Goal: Information Seeking & Learning: Learn about a topic

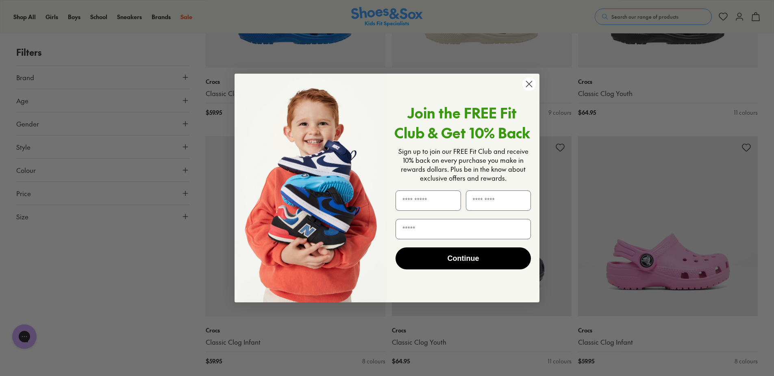
scroll to position [1789, 0]
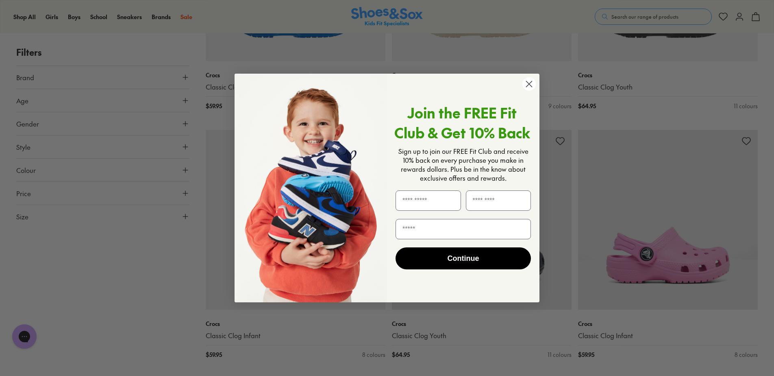
click at [526, 85] on circle "Close dialog" at bounding box center [528, 83] width 13 height 13
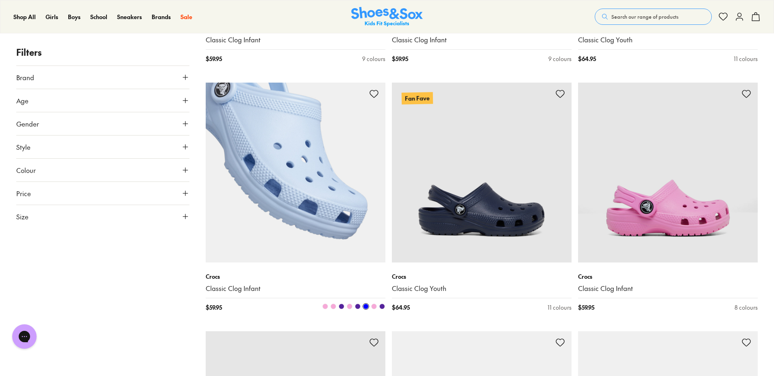
scroll to position [1951, 0]
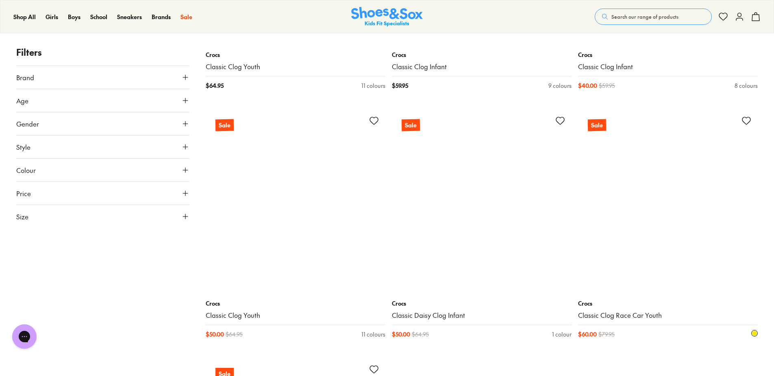
scroll to position [5082, 0]
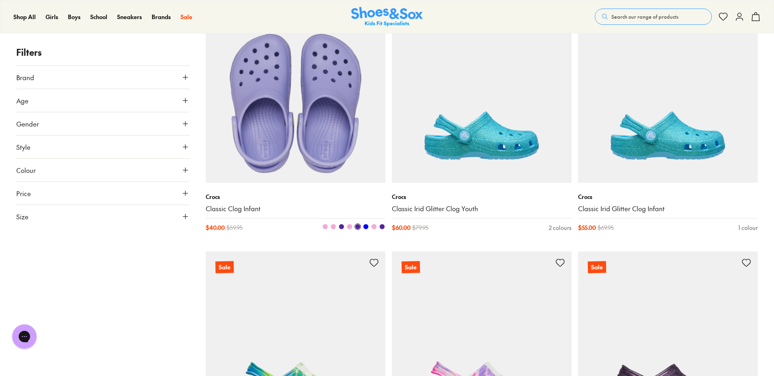
scroll to position [5407, 0]
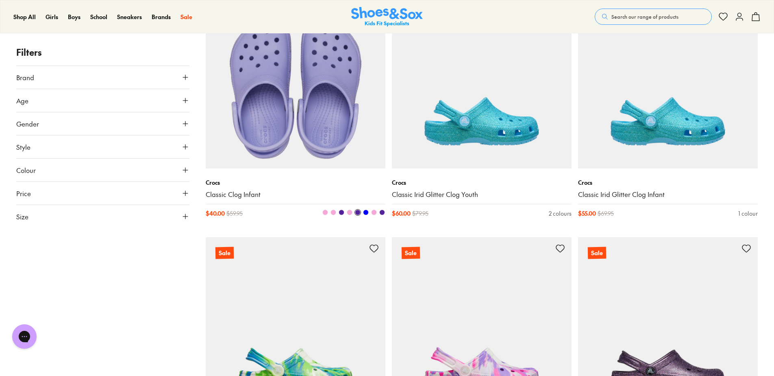
click at [294, 113] on img at bounding box center [296, 79] width 180 height 180
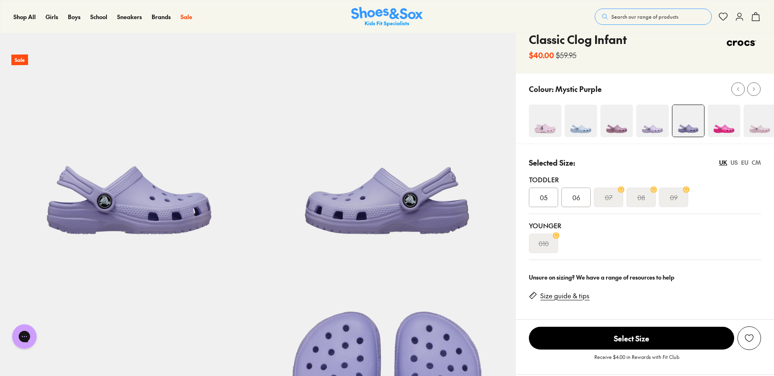
select select "*"
click at [547, 129] on img at bounding box center [545, 120] width 33 height 33
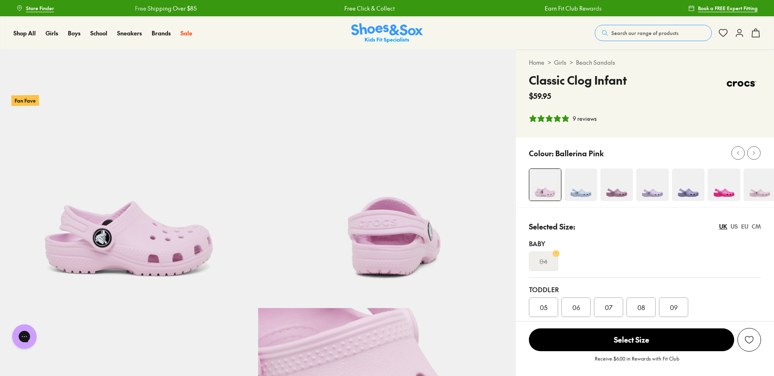
select select "*"
click at [584, 186] on img at bounding box center [581, 184] width 33 height 33
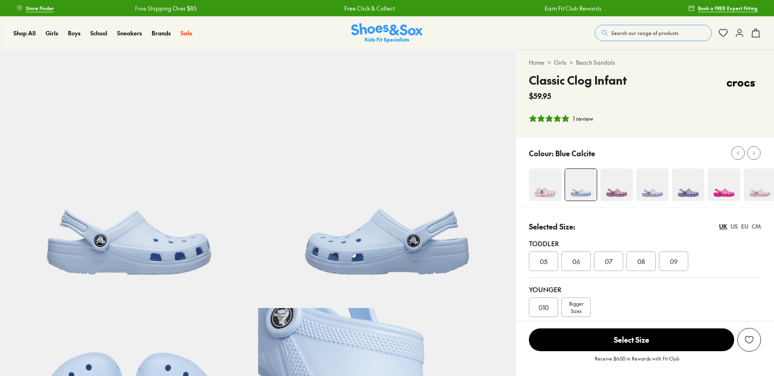
select select "*"
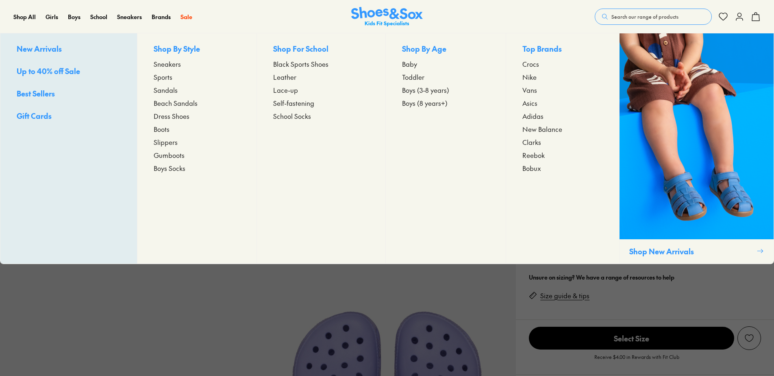
select select "*"
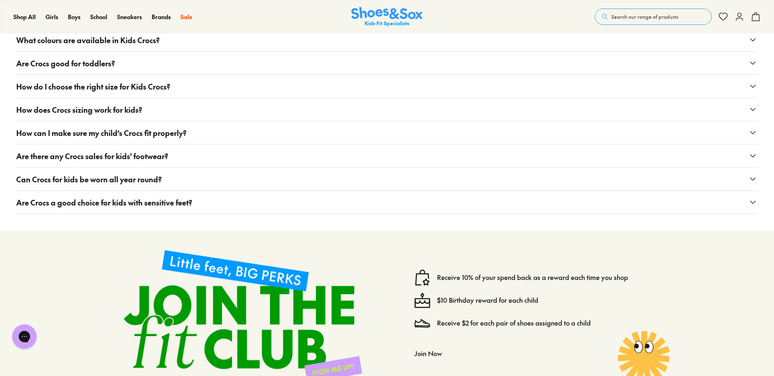
scroll to position [3601, 0]
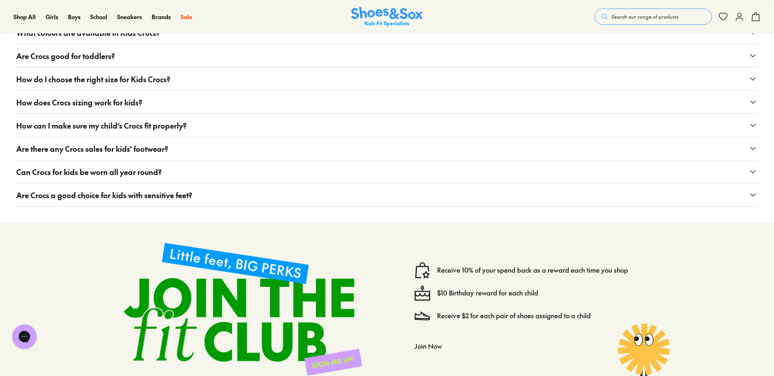
click at [235, 165] on button "Can Crocs for kids be worn all year round?" at bounding box center [387, 171] width 742 height 23
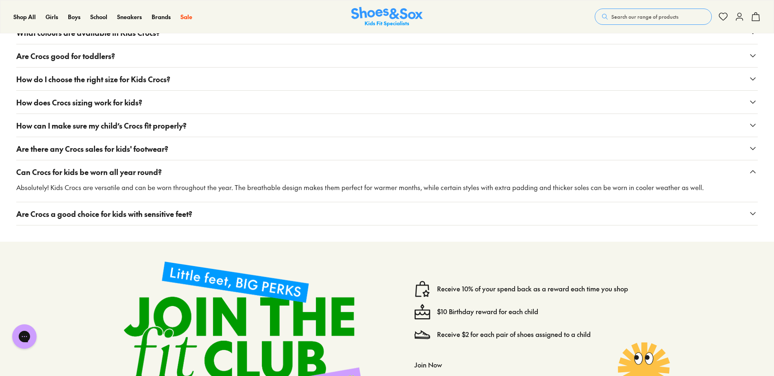
click at [235, 165] on button "Can Crocs for kids be worn all year round?" at bounding box center [387, 171] width 742 height 23
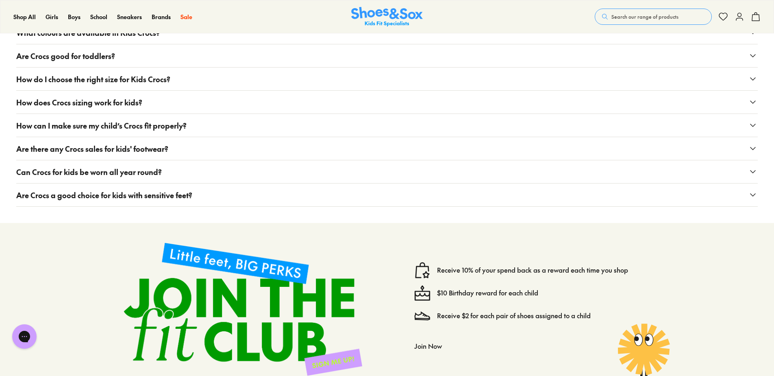
click at [239, 191] on button "Are Crocs a good choice for kids with sensitive feet?" at bounding box center [387, 194] width 742 height 23
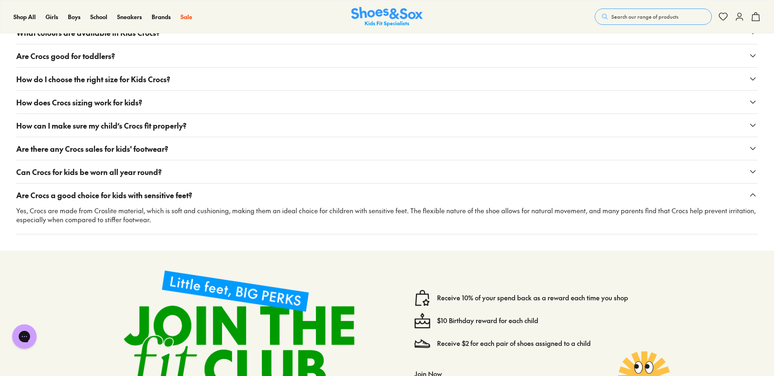
click at [239, 191] on button "Are Crocs a good choice for kids with sensitive feet?" at bounding box center [387, 194] width 742 height 23
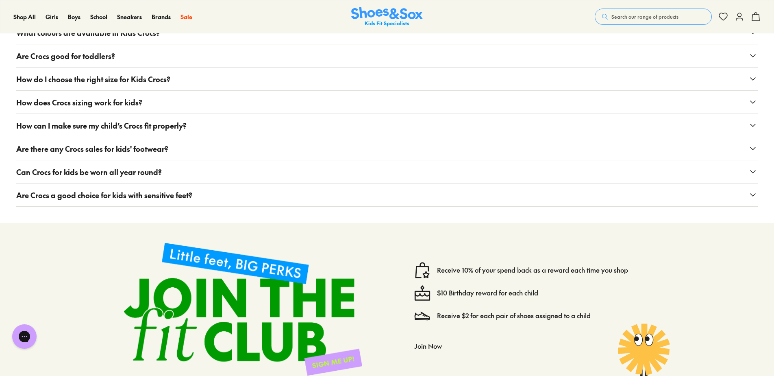
click at [235, 150] on button "Are there any Crocs sales for kids' footwear?" at bounding box center [387, 148] width 742 height 23
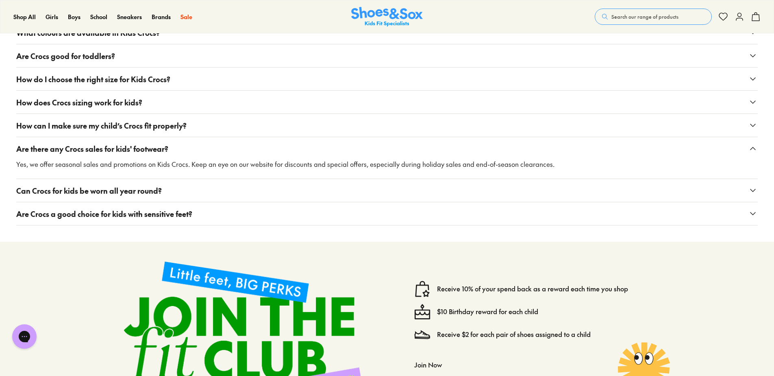
click at [235, 150] on button "Are there any Crocs sales for kids' footwear?" at bounding box center [387, 148] width 742 height 23
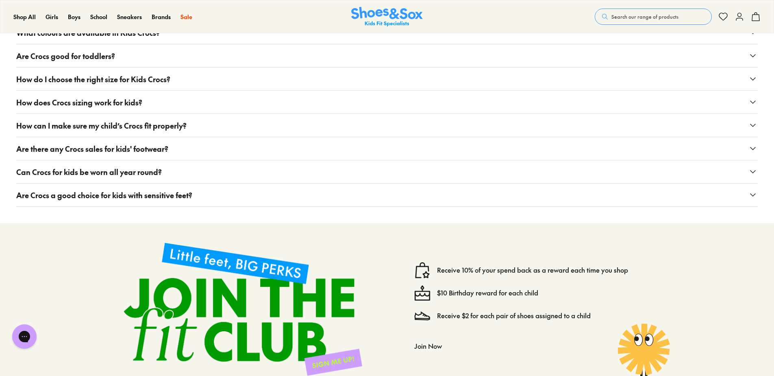
click at [237, 126] on button "How can I make sure my child’s Crocs fit properly?" at bounding box center [387, 125] width 742 height 23
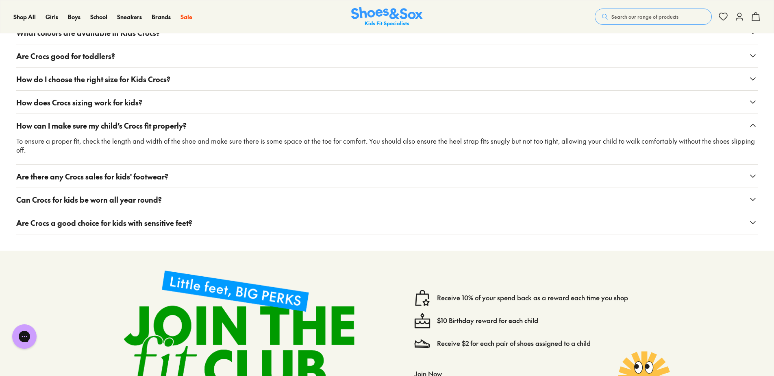
click at [237, 126] on button "How can I make sure my child’s Crocs fit properly?" at bounding box center [387, 125] width 742 height 23
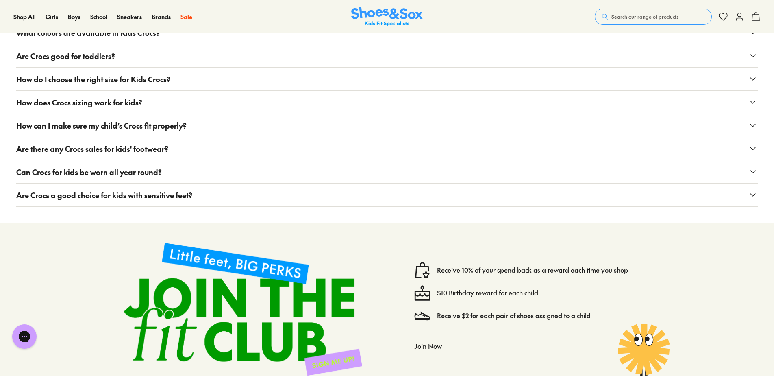
click at [238, 97] on button "How does Crocs sizing work for kids?" at bounding box center [387, 102] width 742 height 23
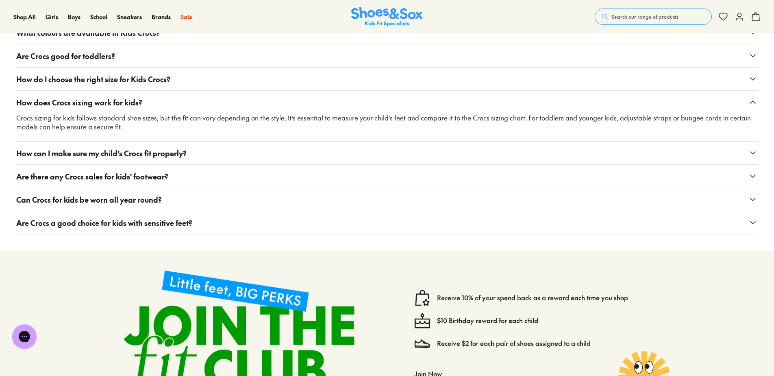
click at [239, 103] on button "How does Crocs sizing work for kids?" at bounding box center [387, 102] width 742 height 23
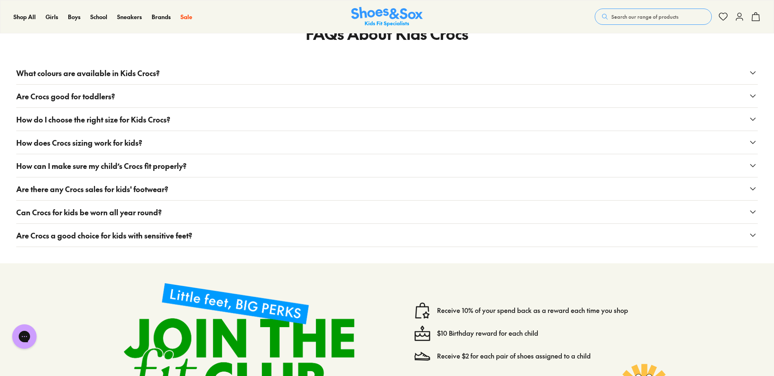
scroll to position [3560, 0]
click at [239, 117] on button "How do I choose the right size for Kids Crocs?" at bounding box center [387, 119] width 742 height 23
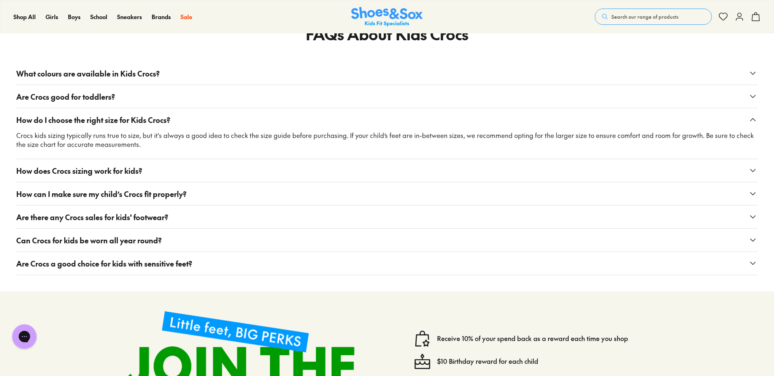
click at [239, 117] on button "How do I choose the right size for Kids Crocs?" at bounding box center [387, 119] width 742 height 23
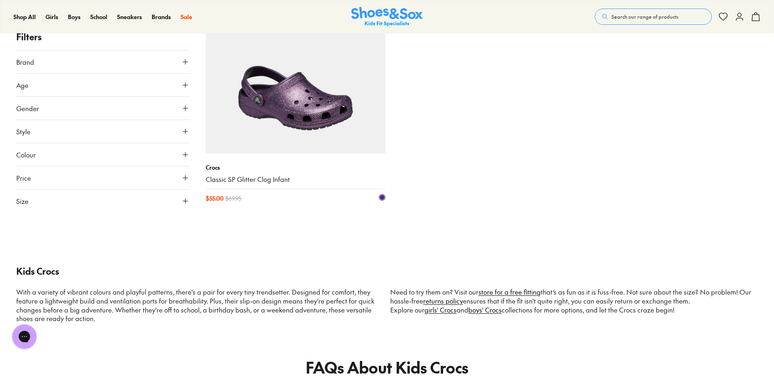
scroll to position [3129, 0]
